Goal: Transaction & Acquisition: Subscribe to service/newsletter

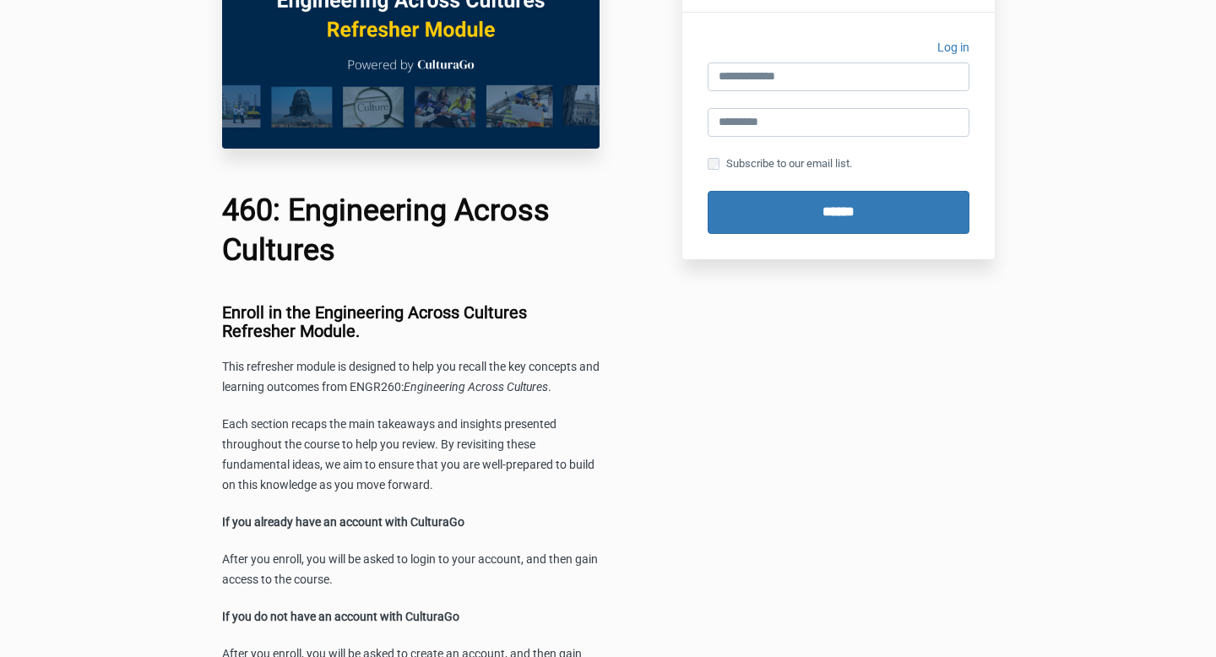
scroll to position [3, 0]
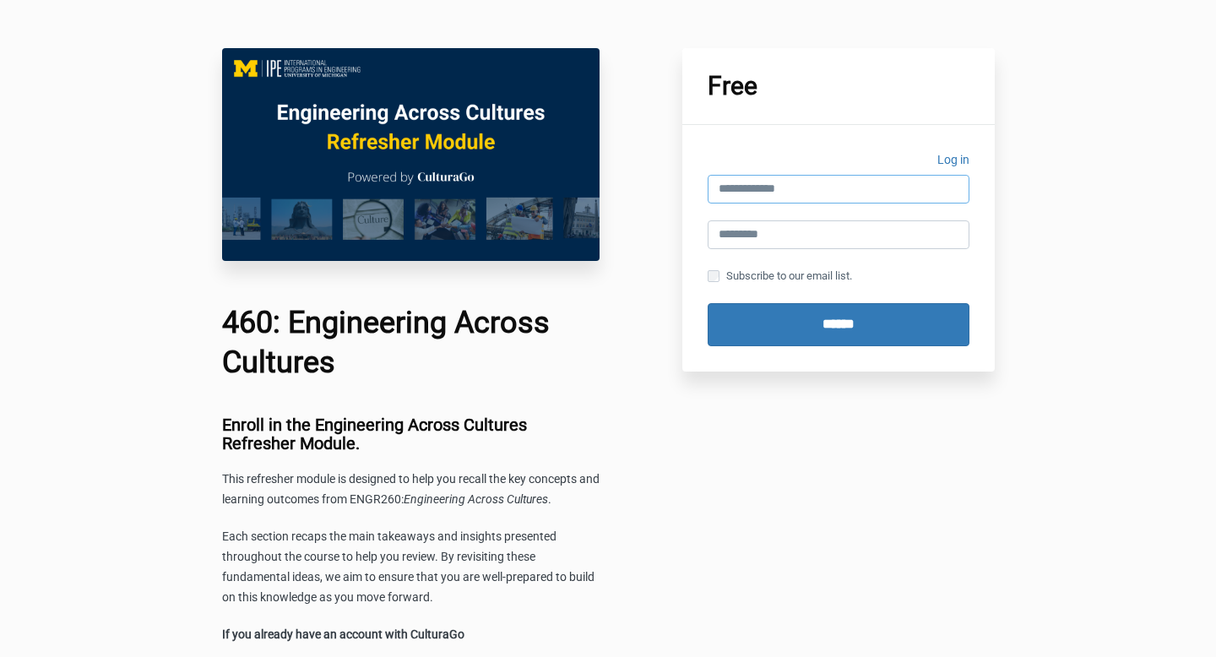
click at [753, 203] on input "email" at bounding box center [839, 189] width 262 height 29
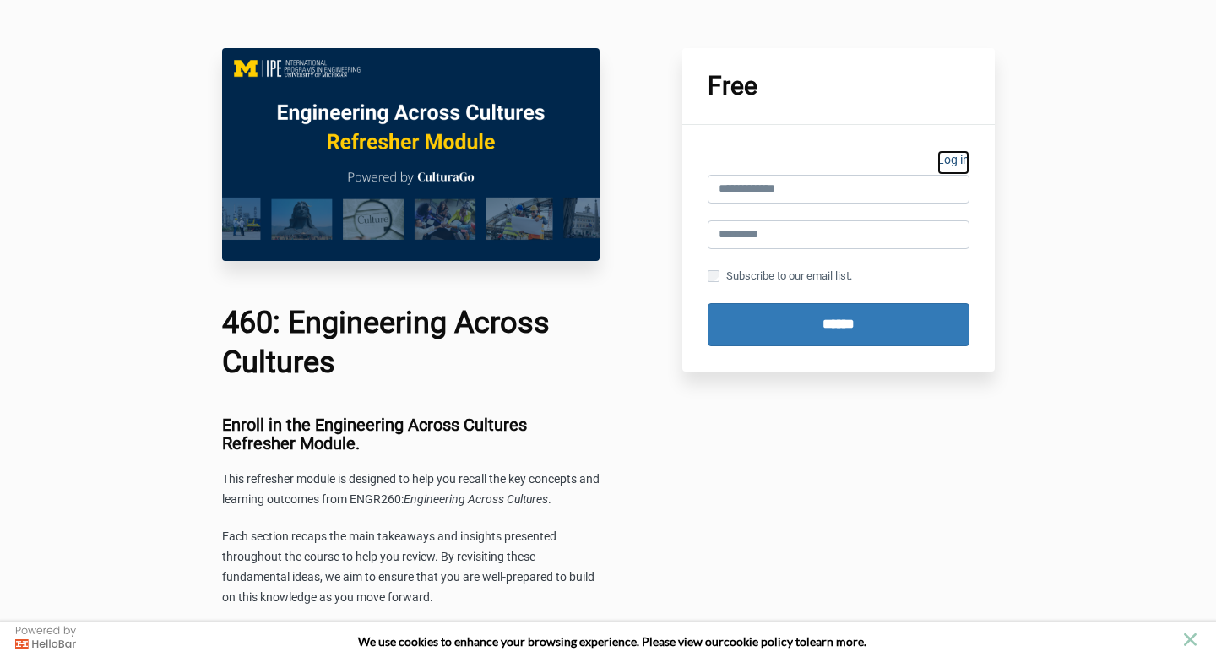
click at [948, 158] on link "Log in" at bounding box center [953, 162] width 32 height 24
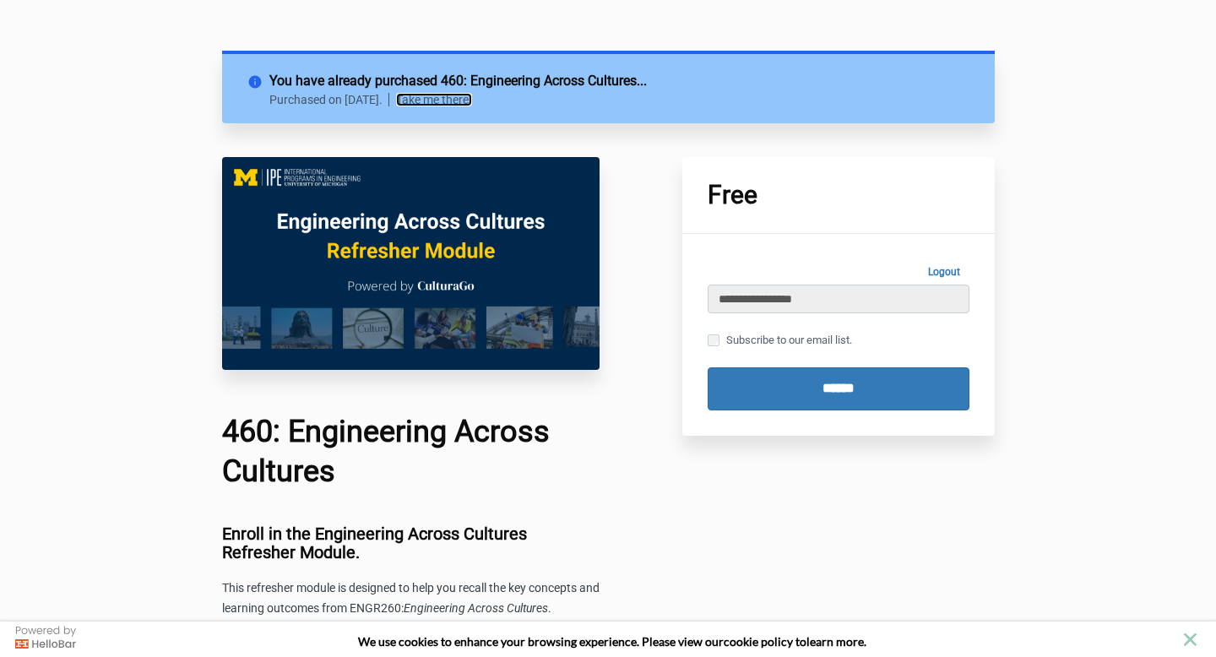
click at [472, 101] on link "Take me there!" at bounding box center [434, 100] width 76 height 14
